Goal: Task Accomplishment & Management: Manage account settings

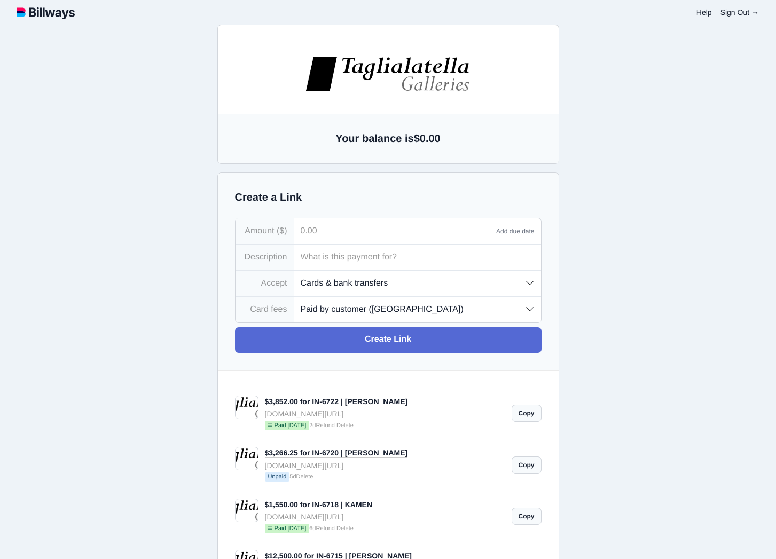
select select "customer"
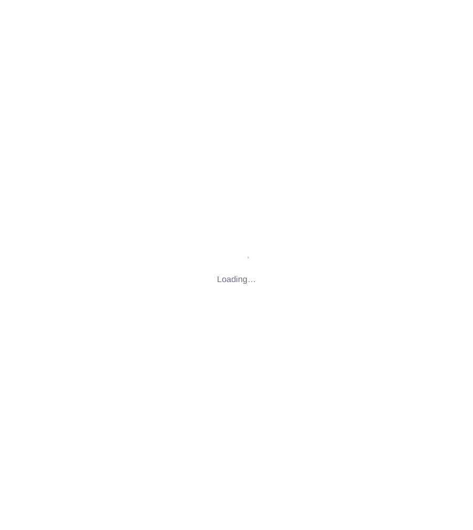
type input "[STREET_ADDRESS][US_STATE]"
type input "[EMAIL_ADDRESS][DOMAIN_NAME]"
